Goal: Transaction & Acquisition: Purchase product/service

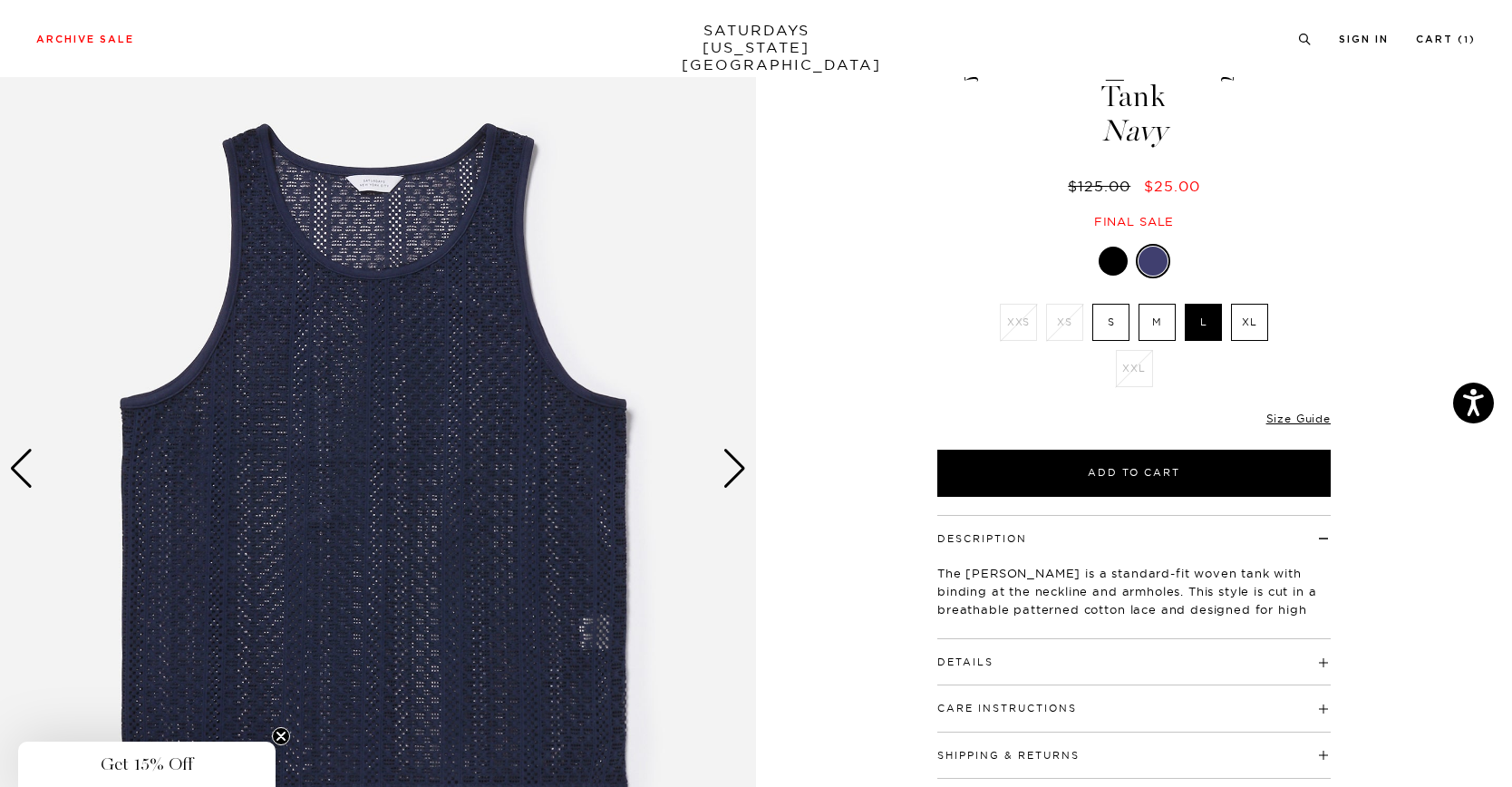
scroll to position [95, 9]
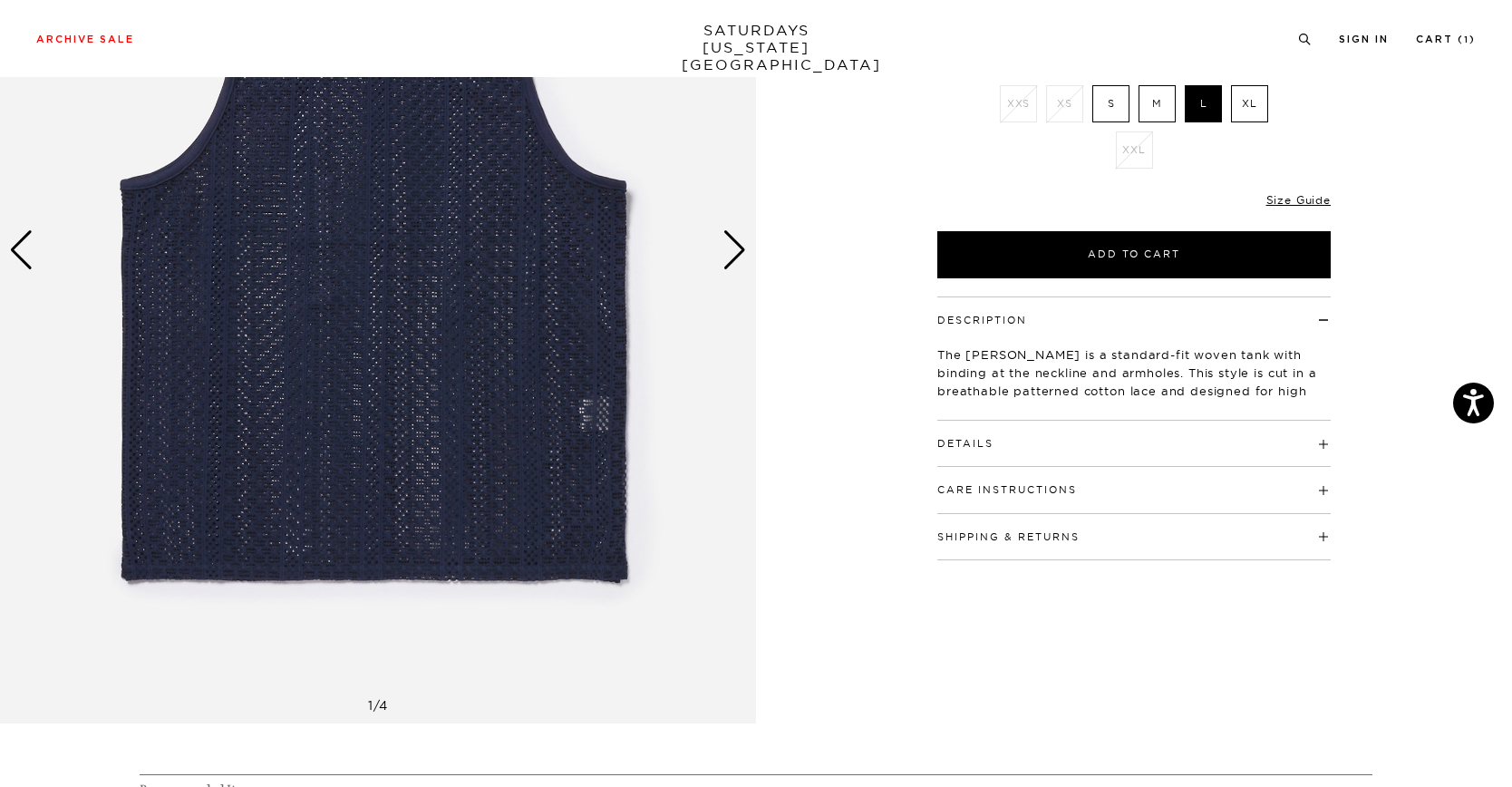
scroll to position [318, 9]
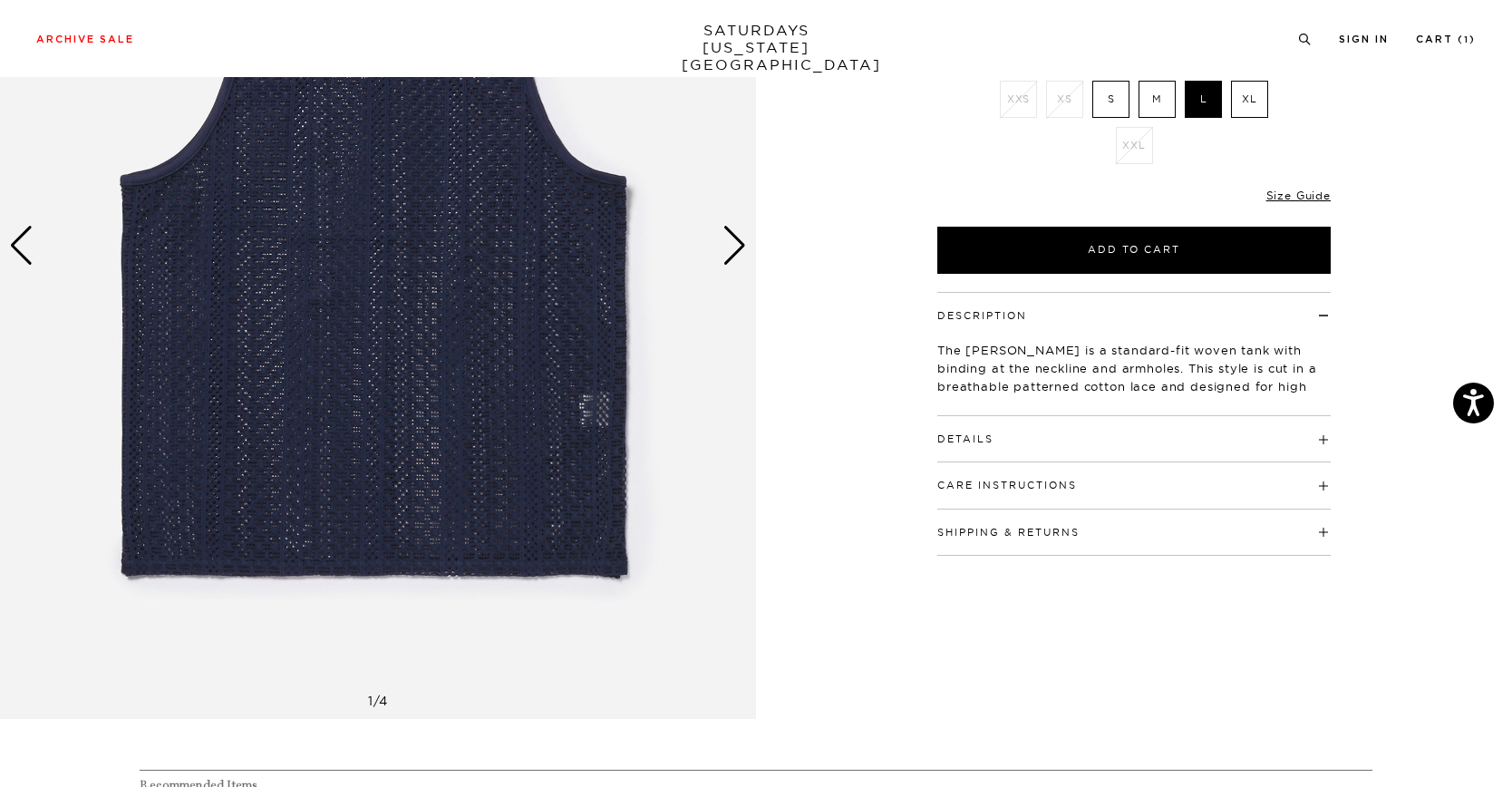
click at [723, 254] on div "Next slide" at bounding box center [735, 246] width 25 height 40
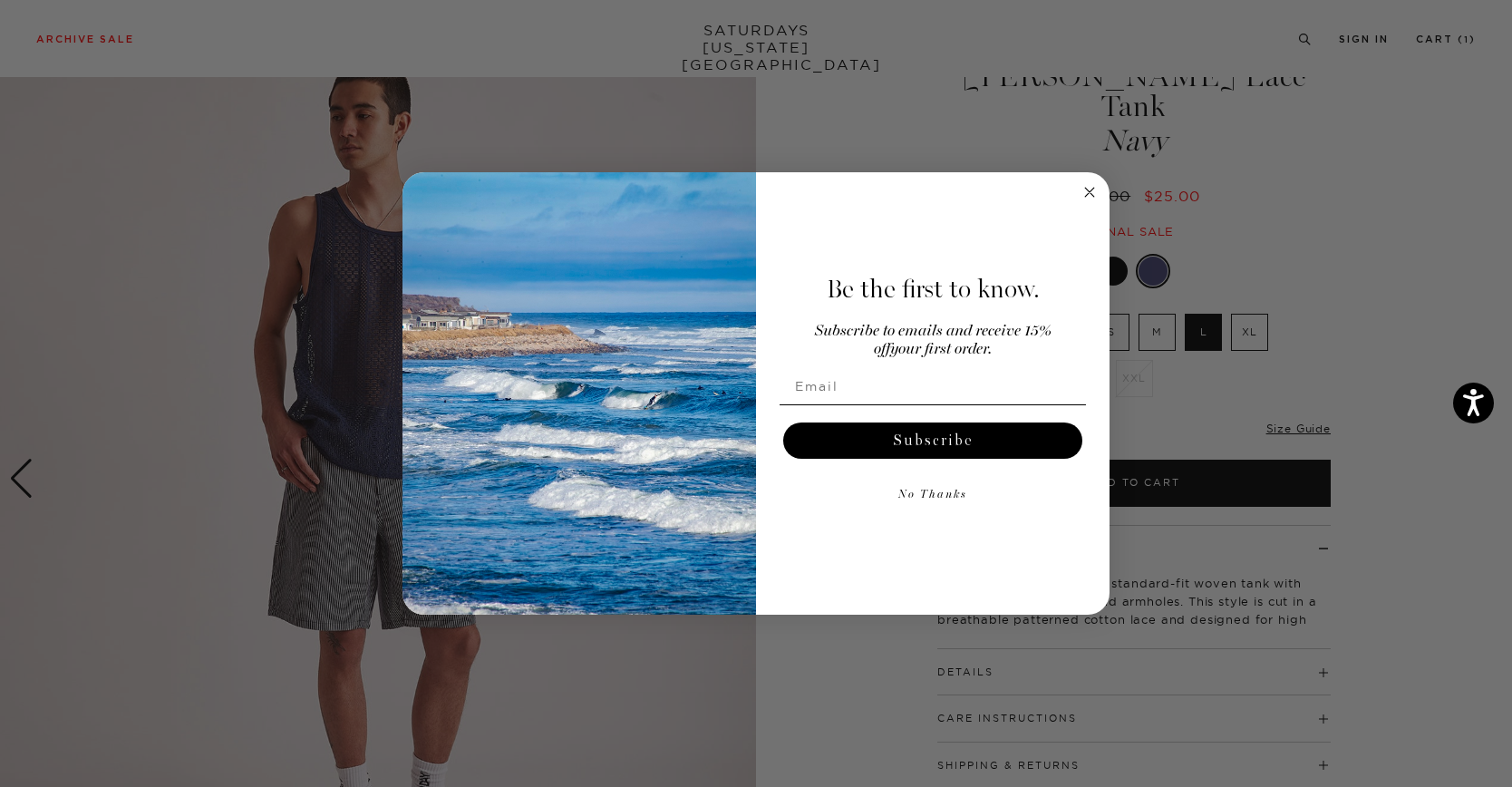
scroll to position [90, 5]
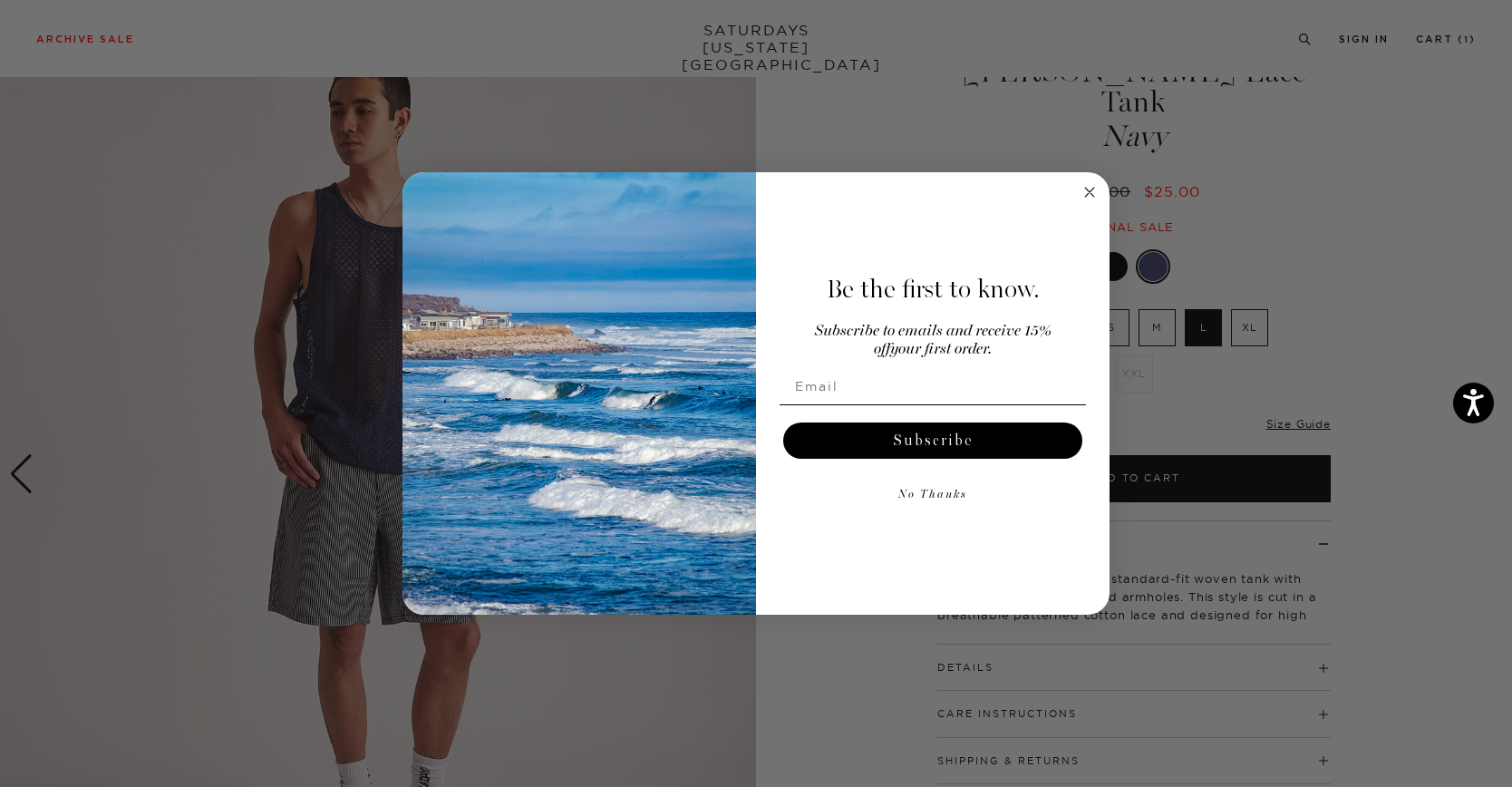
click at [1091, 197] on circle "Close dialog" at bounding box center [1091, 193] width 21 height 21
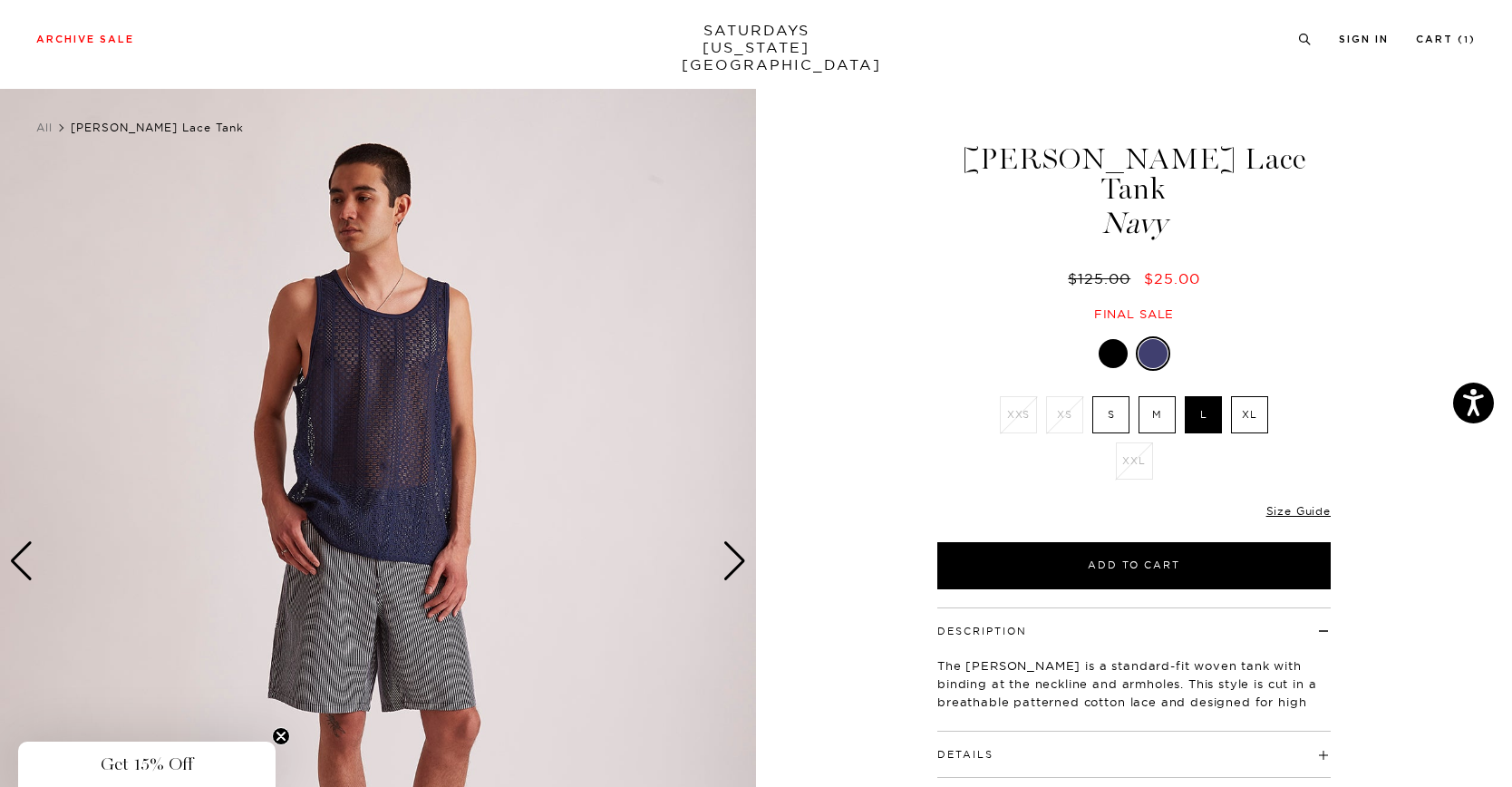
scroll to position [10, 5]
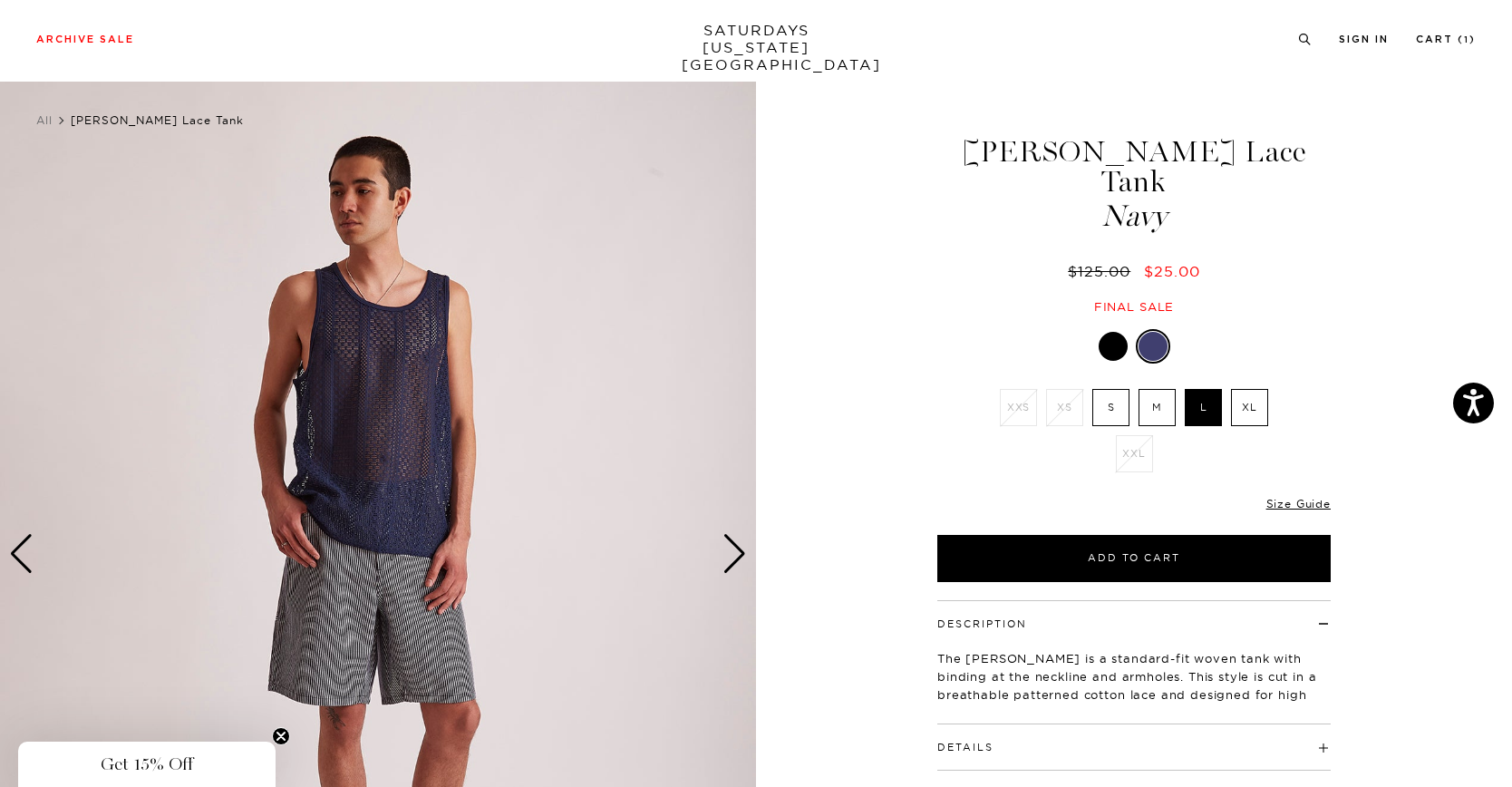
click at [738, 546] on div "Next slide" at bounding box center [735, 554] width 25 height 40
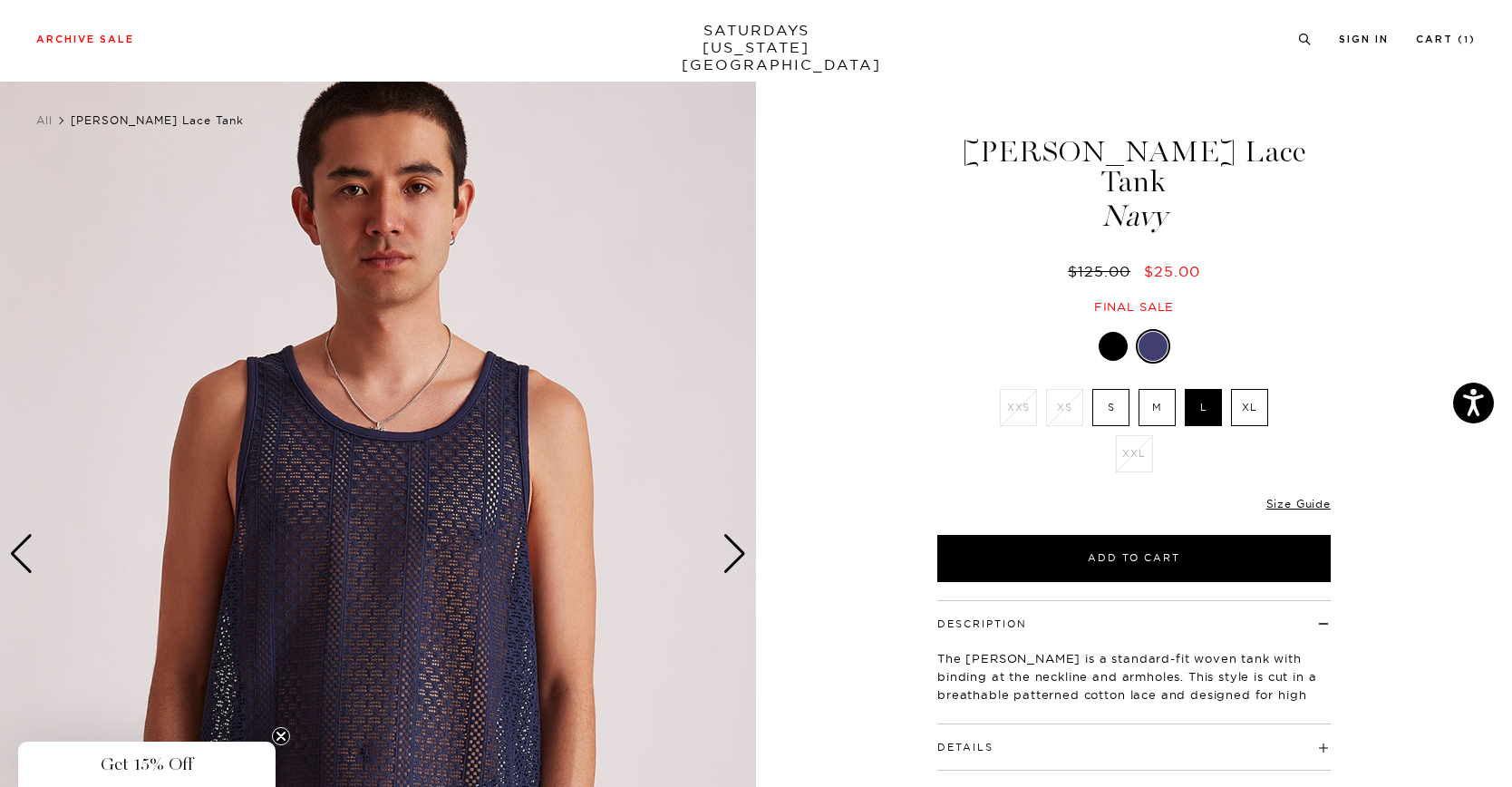
click at [738, 546] on div "Next slide" at bounding box center [735, 554] width 25 height 40
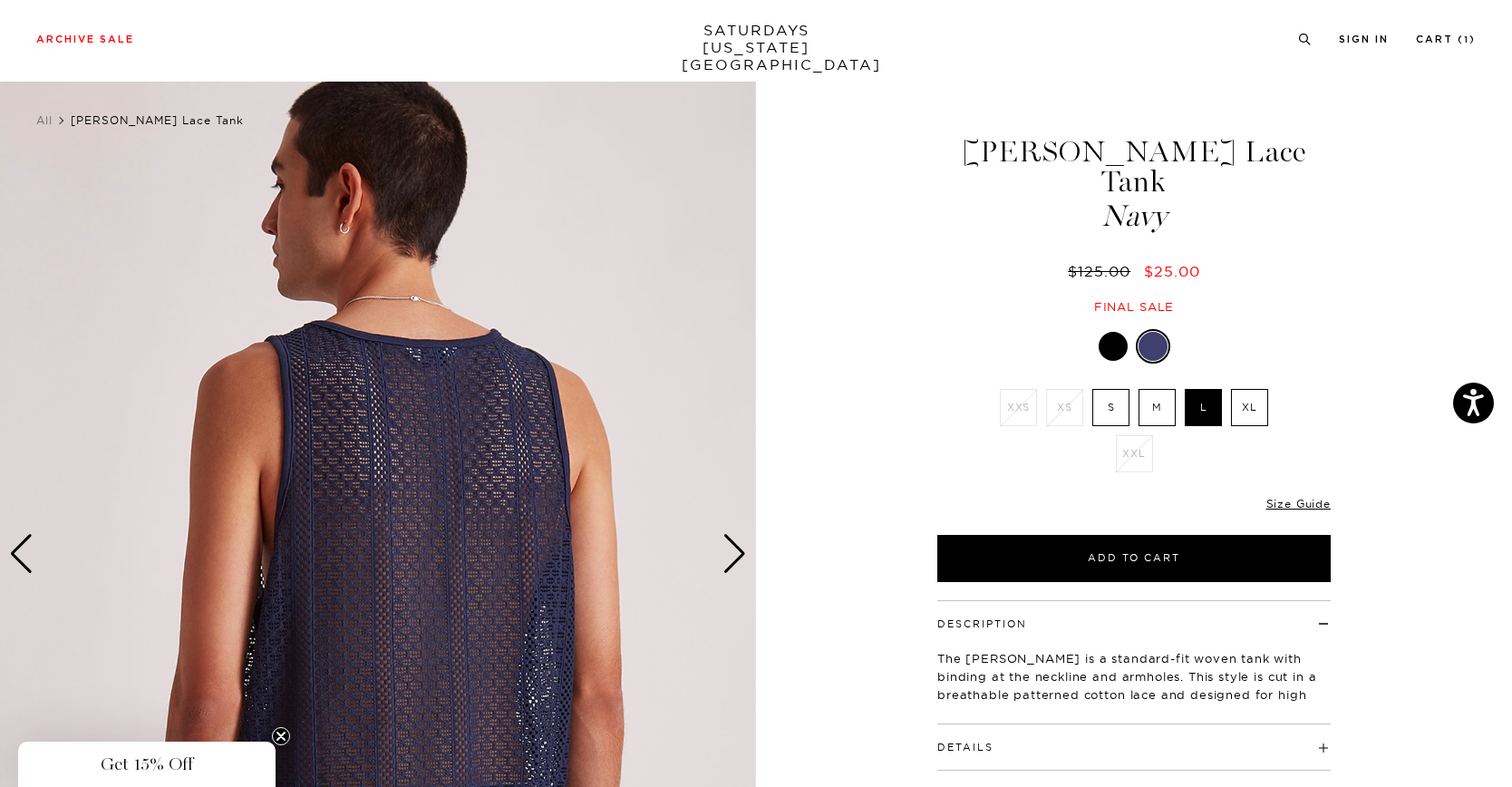
click at [32, 556] on img at bounding box center [378, 554] width 756 height 946
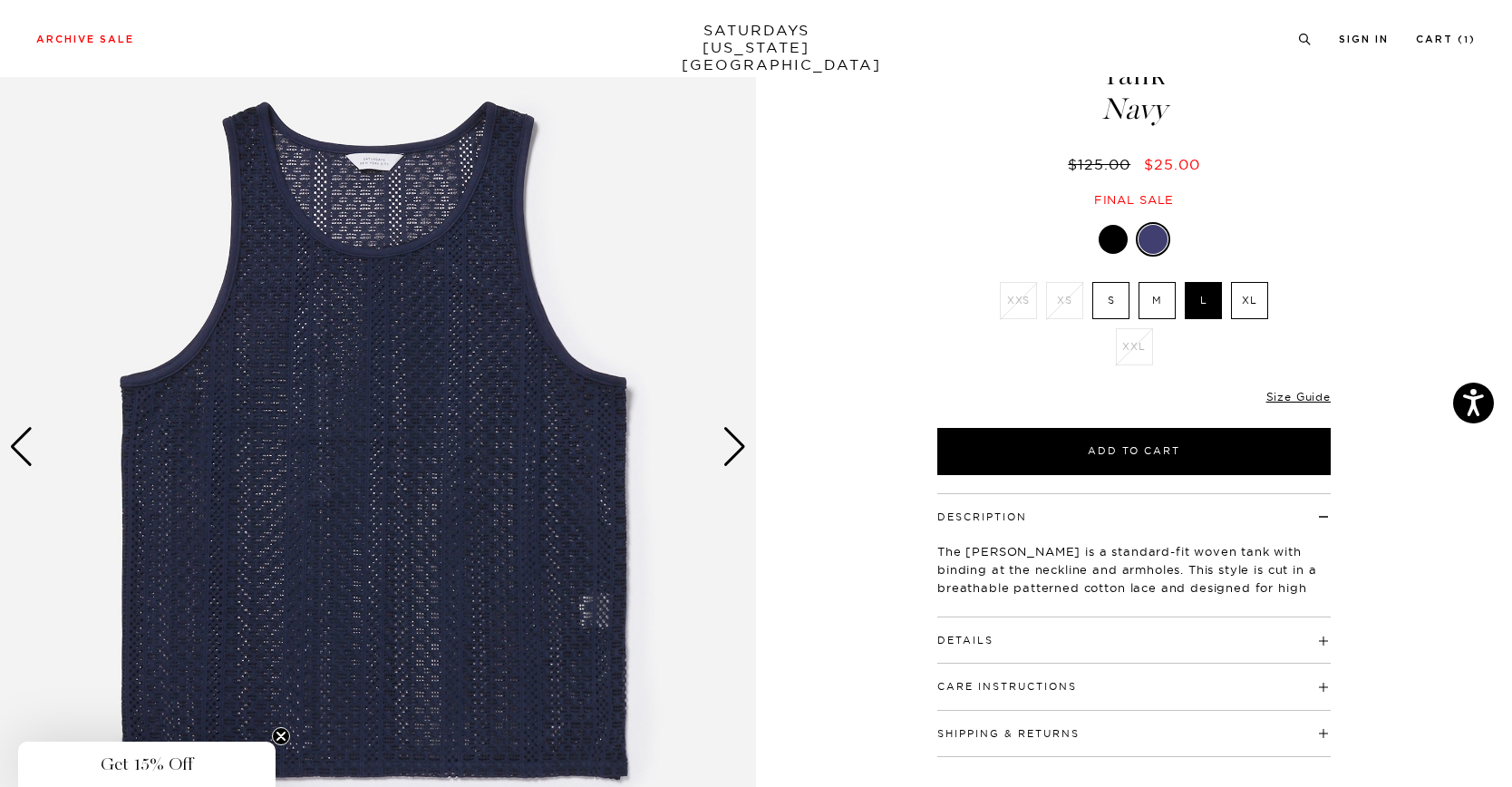
scroll to position [108, 5]
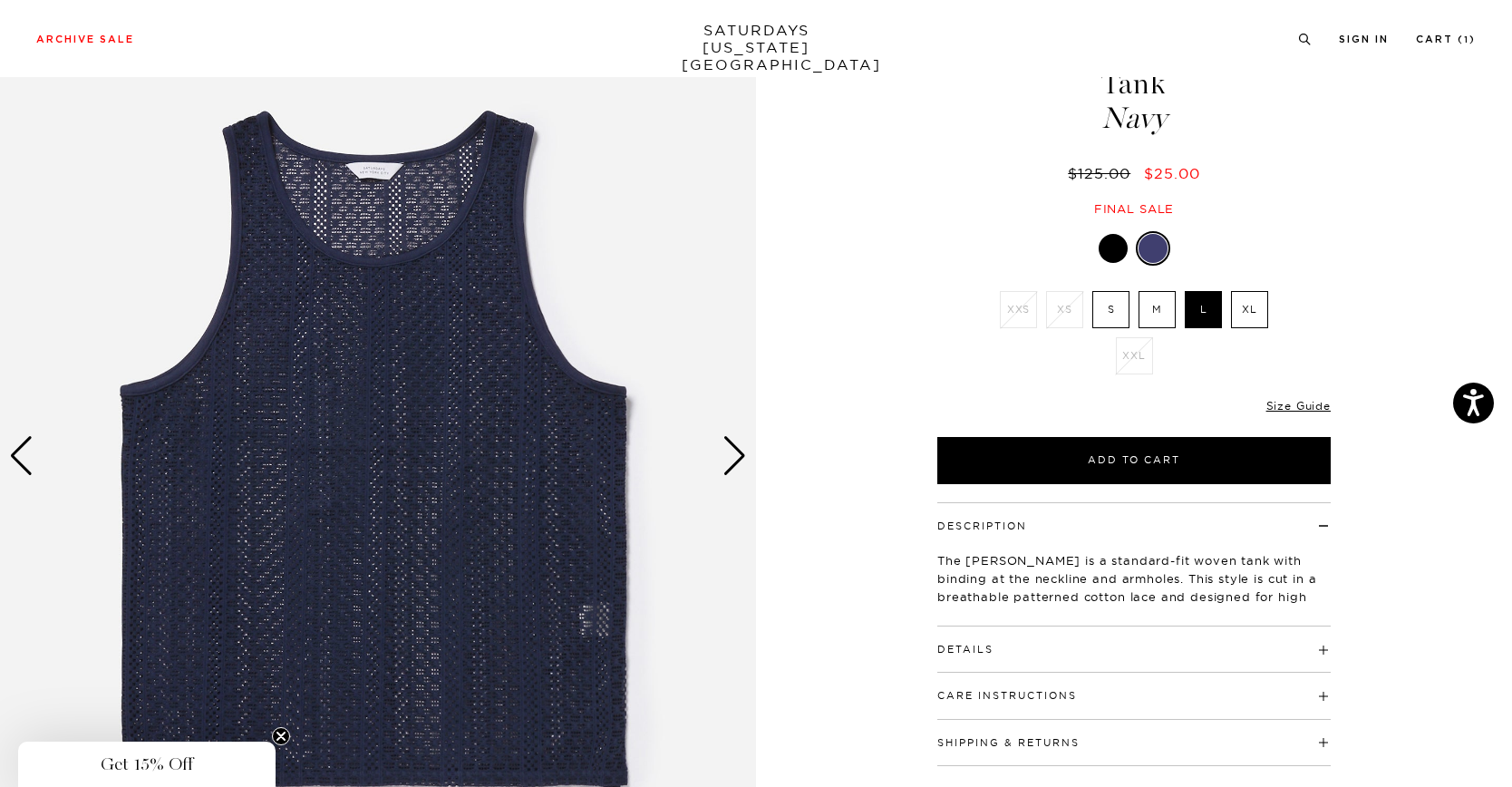
click at [740, 459] on div "Next slide" at bounding box center [735, 456] width 25 height 40
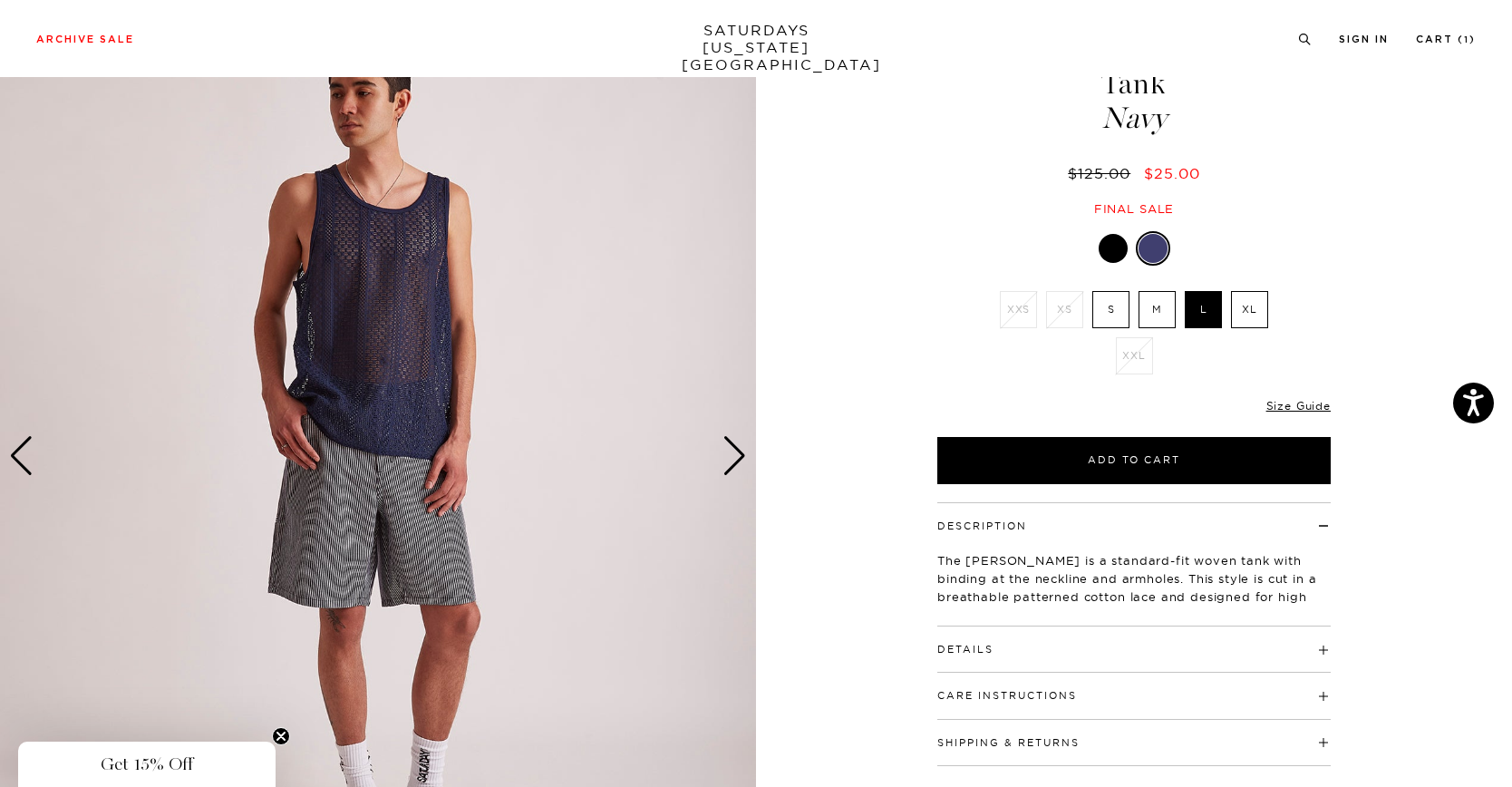
click at [739, 459] on div "Next slide" at bounding box center [735, 456] width 25 height 40
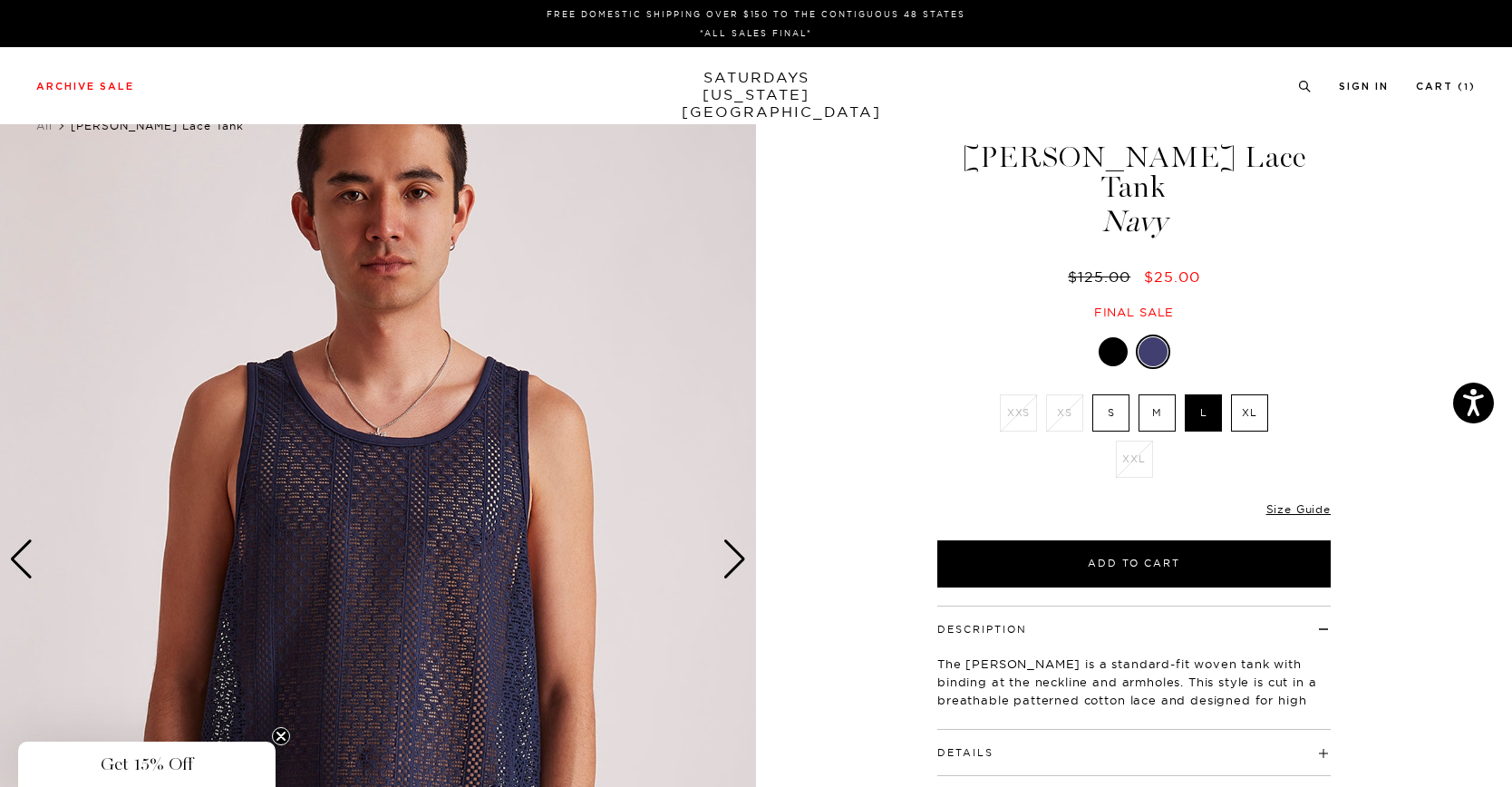
scroll to position [0, 5]
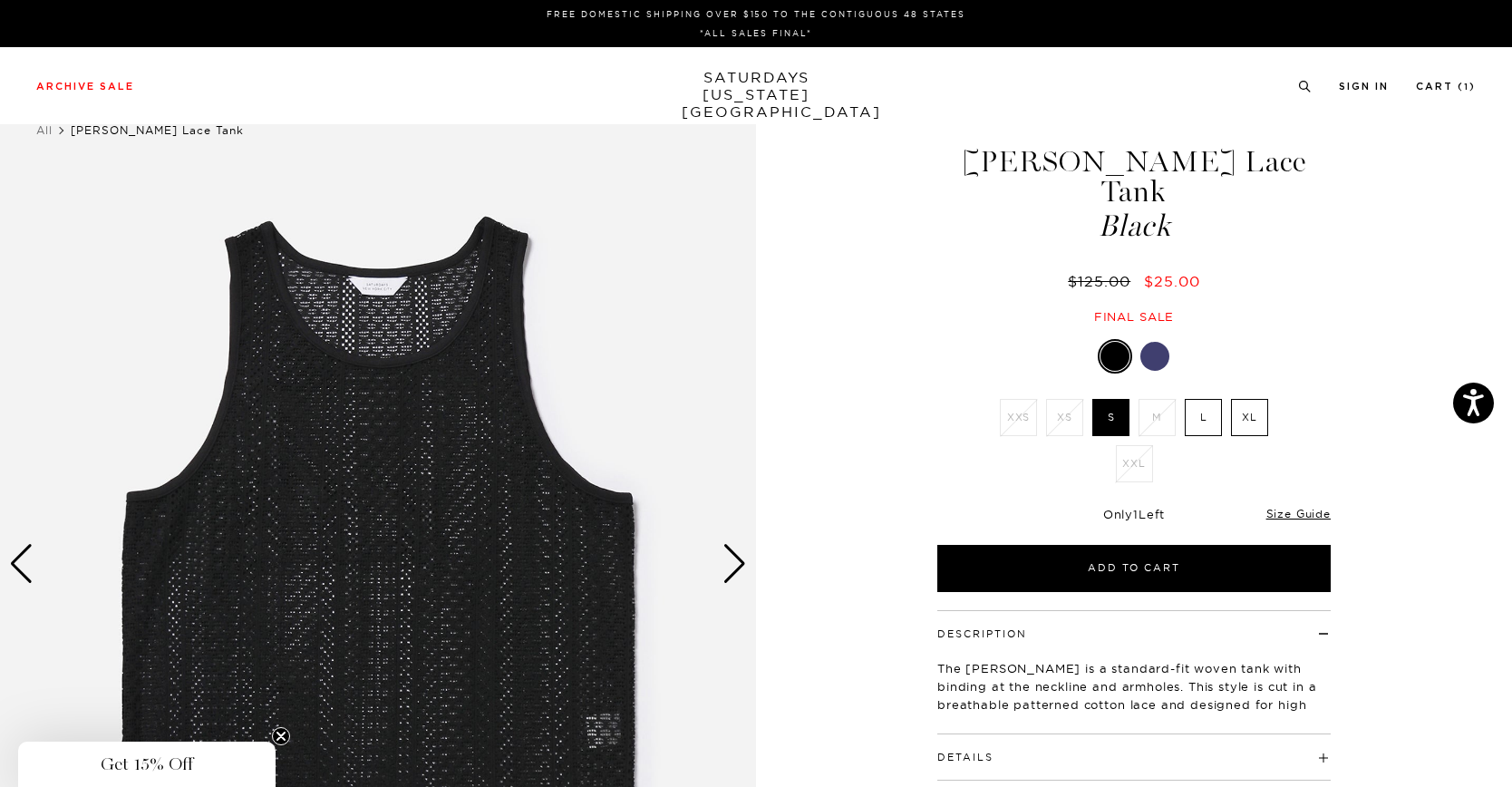
click at [729, 557] on div "Next slide" at bounding box center [735, 564] width 25 height 40
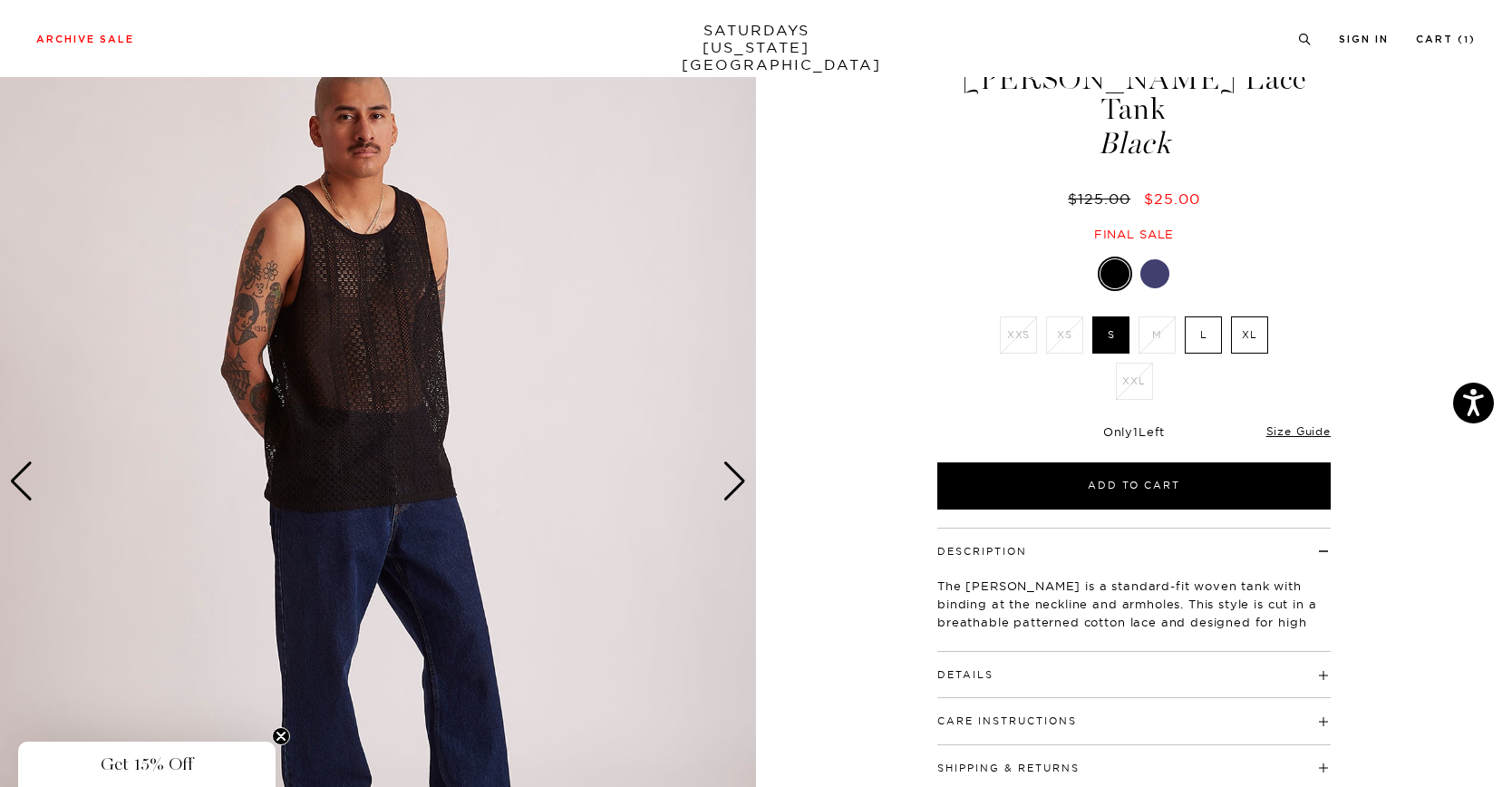
scroll to position [83, 9]
click at [1201, 316] on label "L" at bounding box center [1204, 334] width 37 height 37
click at [0, 0] on input "L" at bounding box center [0, 0] width 0 height 0
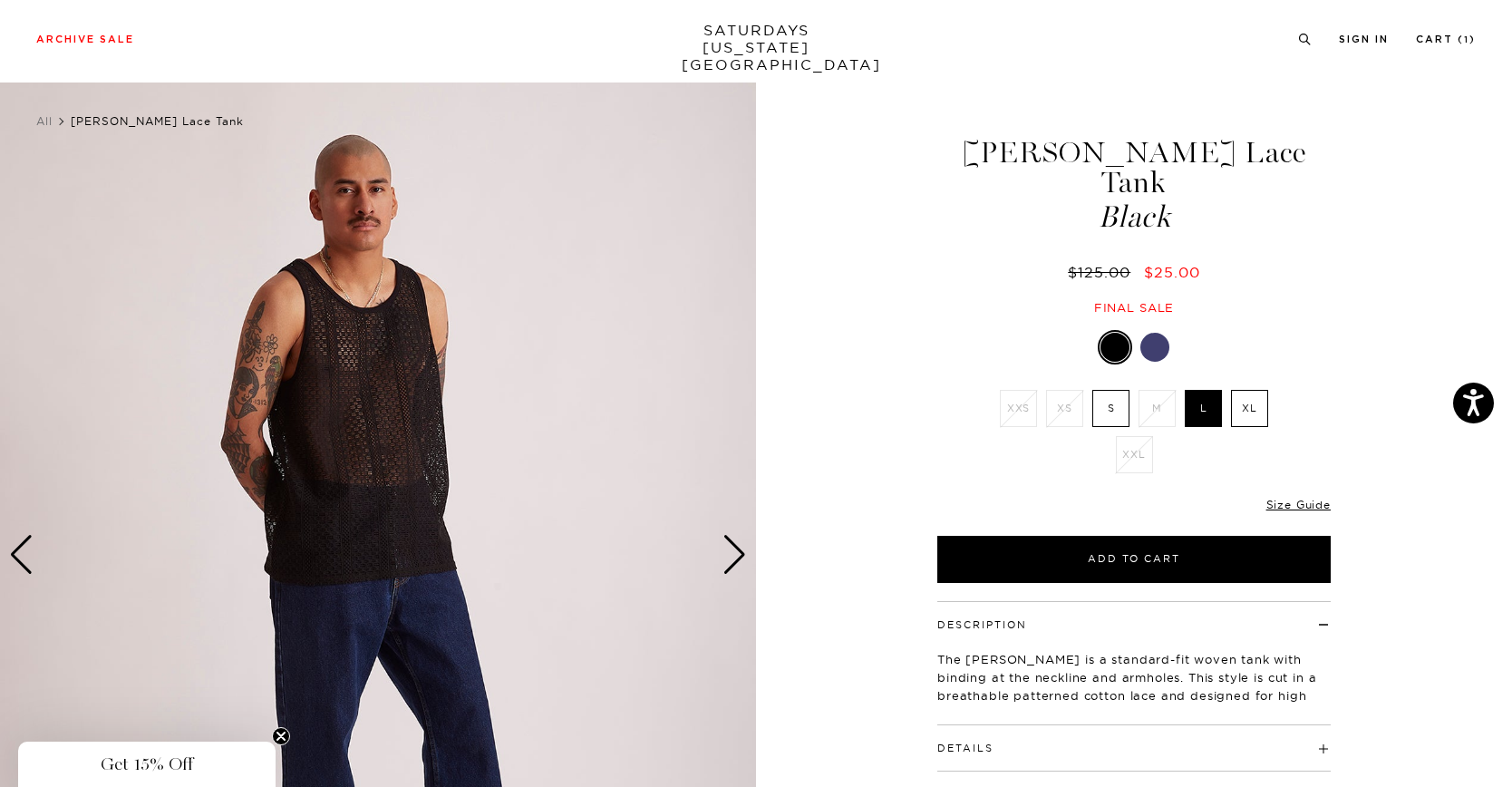
scroll to position [13, 10]
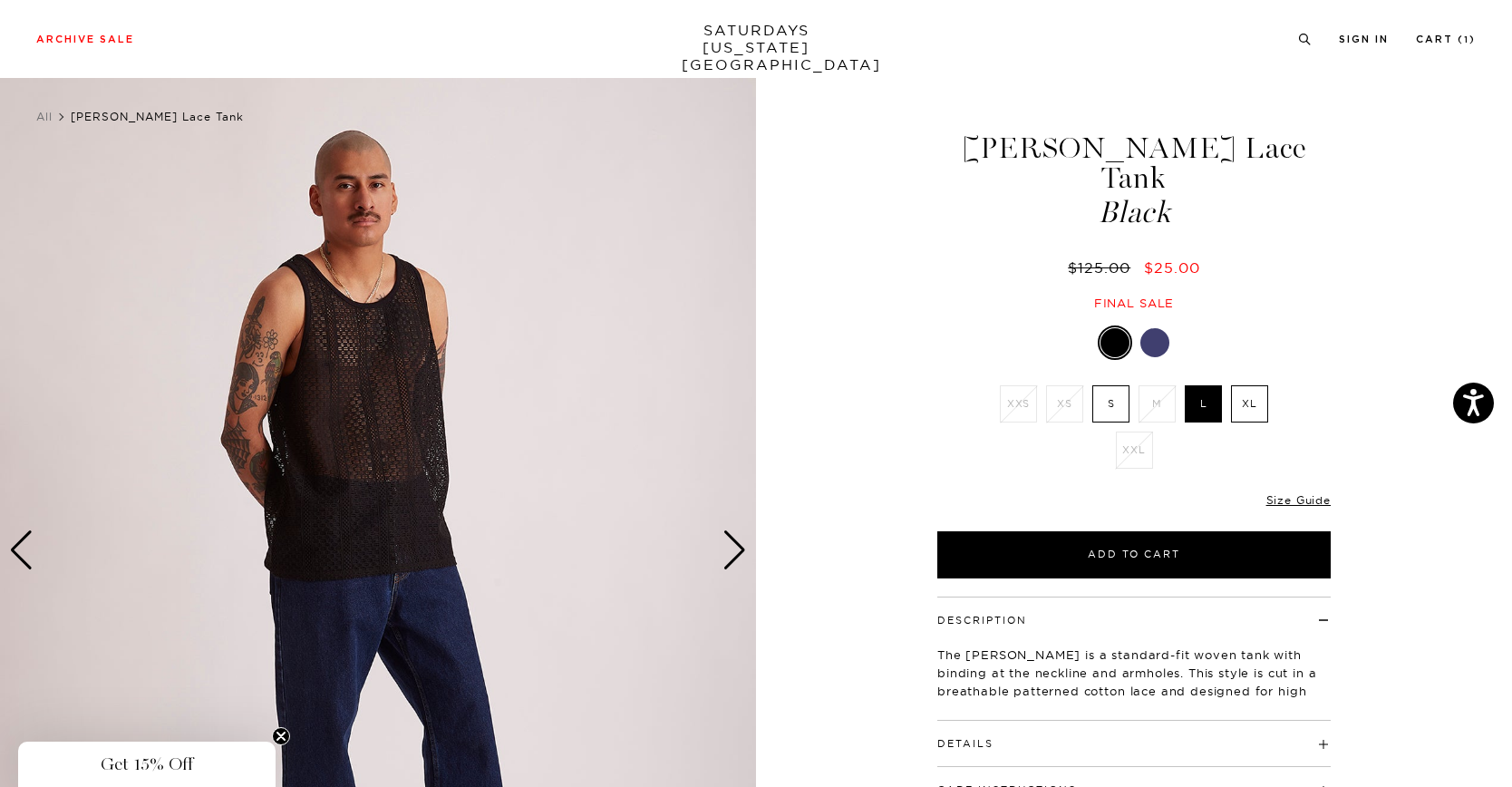
click at [722, 546] on div "Next slide" at bounding box center [735, 551] width 25 height 40
